Goal: Information Seeking & Learning: Learn about a topic

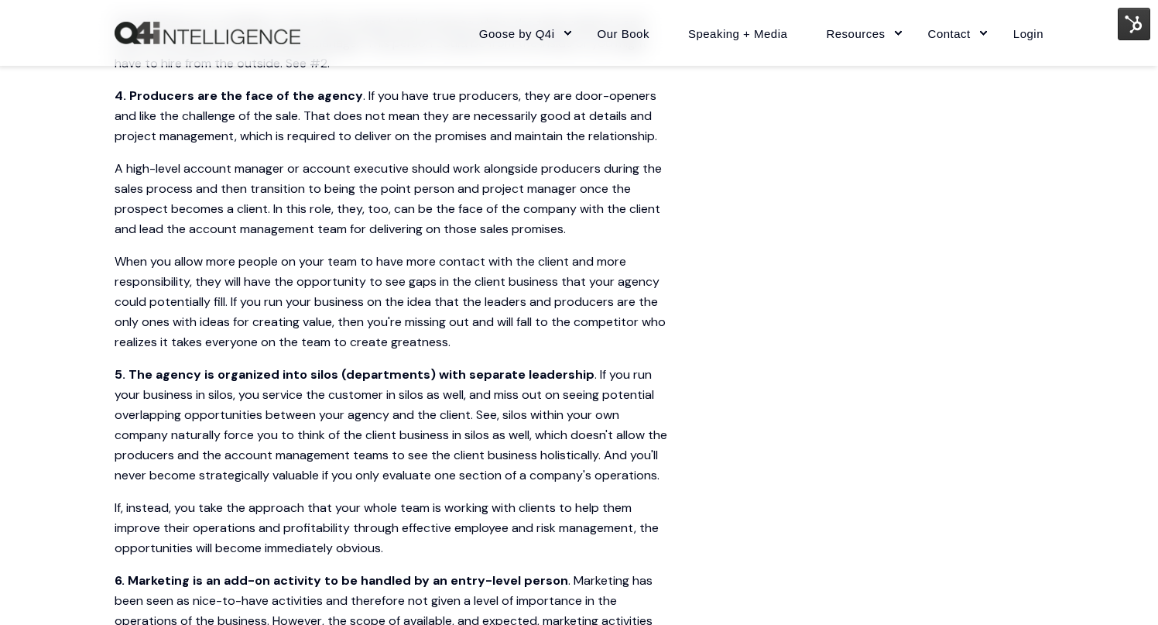
scroll to position [1395, 0]
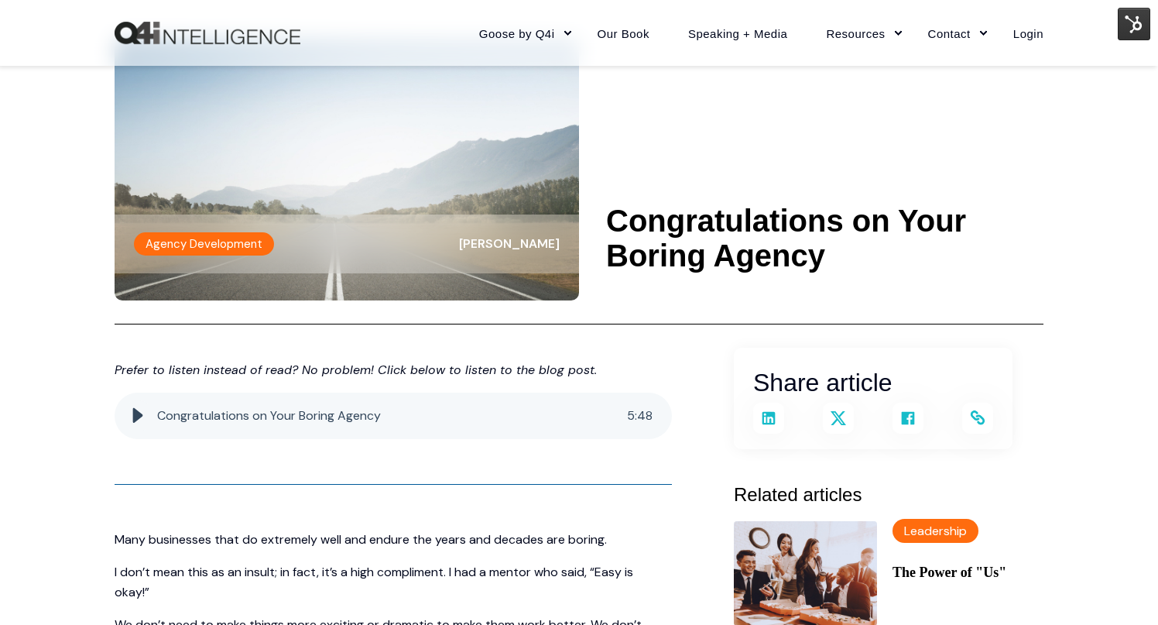
scroll to position [11, 0]
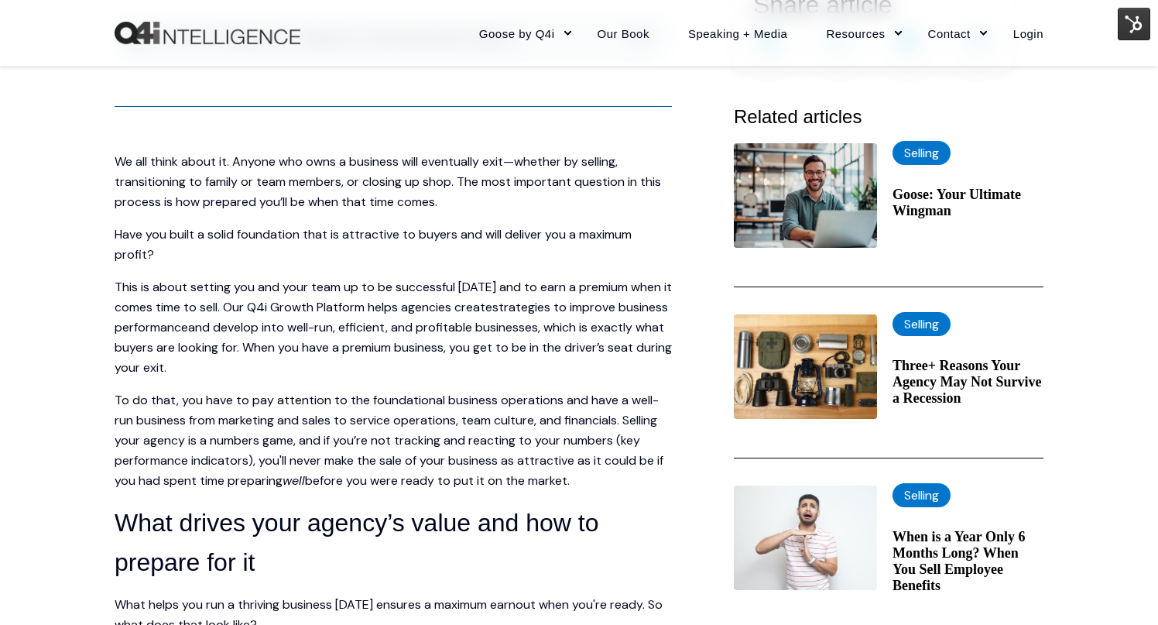
scroll to position [450, 0]
